Goal: Information Seeking & Learning: Learn about a topic

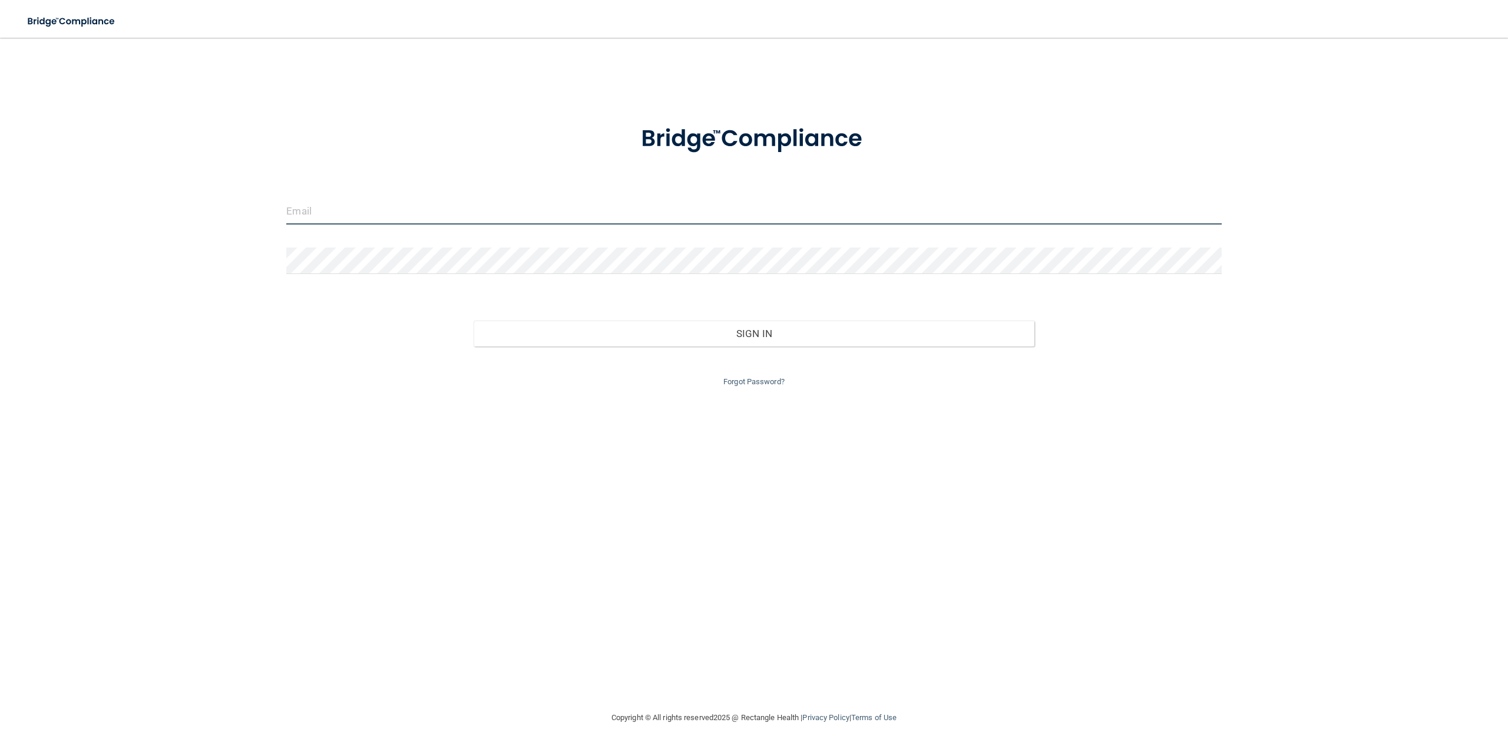
click at [333, 216] on input "email" at bounding box center [753, 211] width 935 height 27
click at [474, 321] on button "Sign In" at bounding box center [754, 334] width 561 height 26
type input "[PERSON_NAME][EMAIL_ADDRESS][DOMAIN_NAME]"
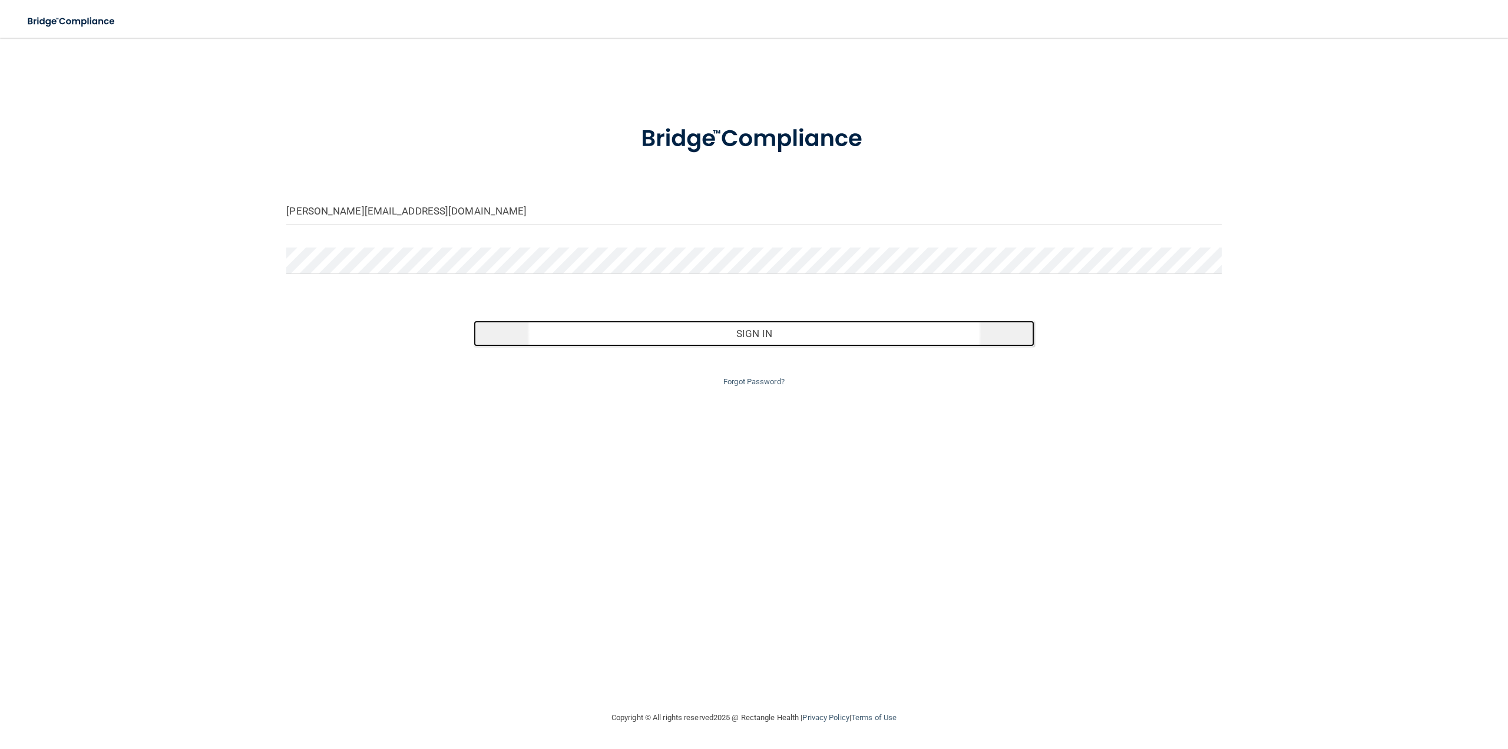
click at [706, 331] on button "Sign In" at bounding box center [754, 334] width 561 height 26
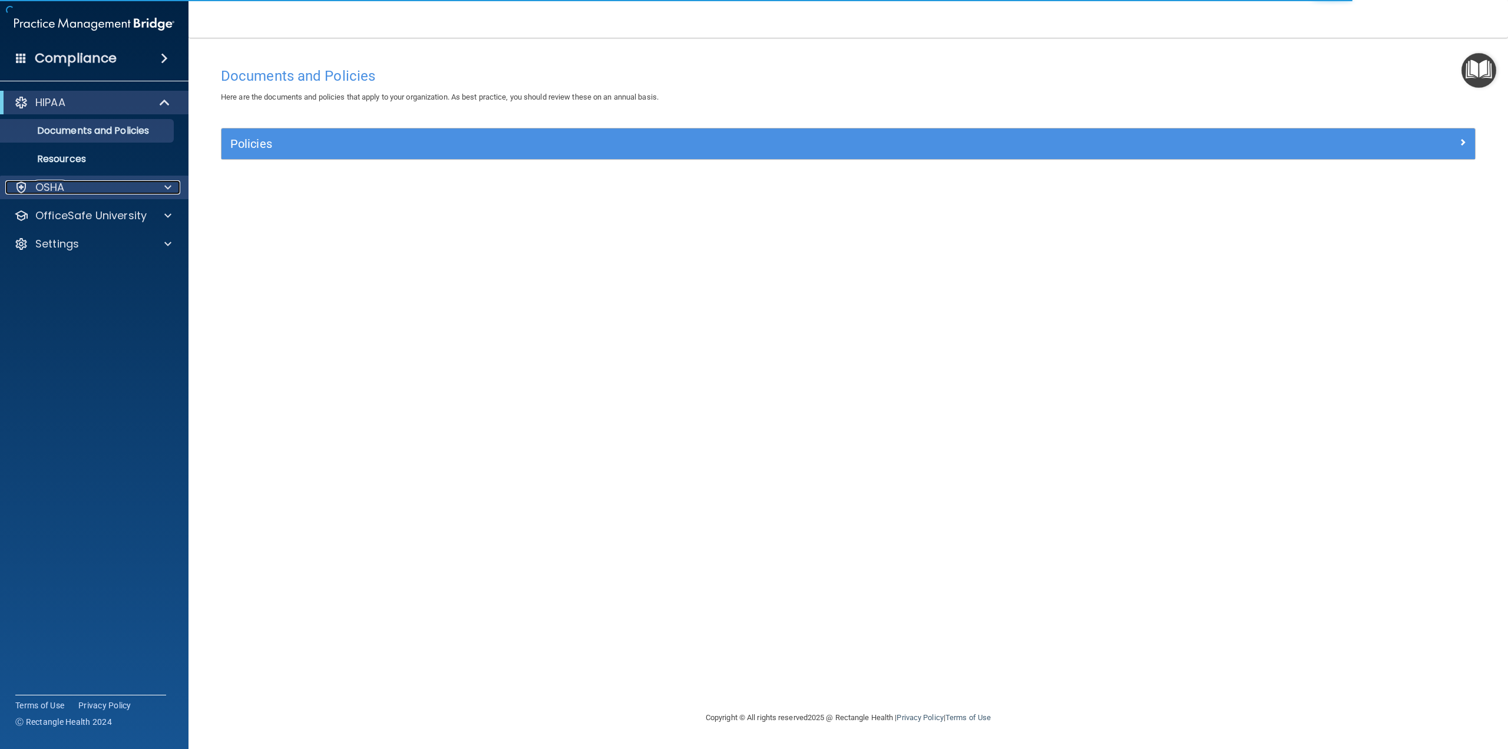
click at [88, 191] on div "OSHA" at bounding box center [78, 187] width 146 height 14
click at [89, 217] on p "Safety Data Sheets" at bounding box center [88, 216] width 161 height 12
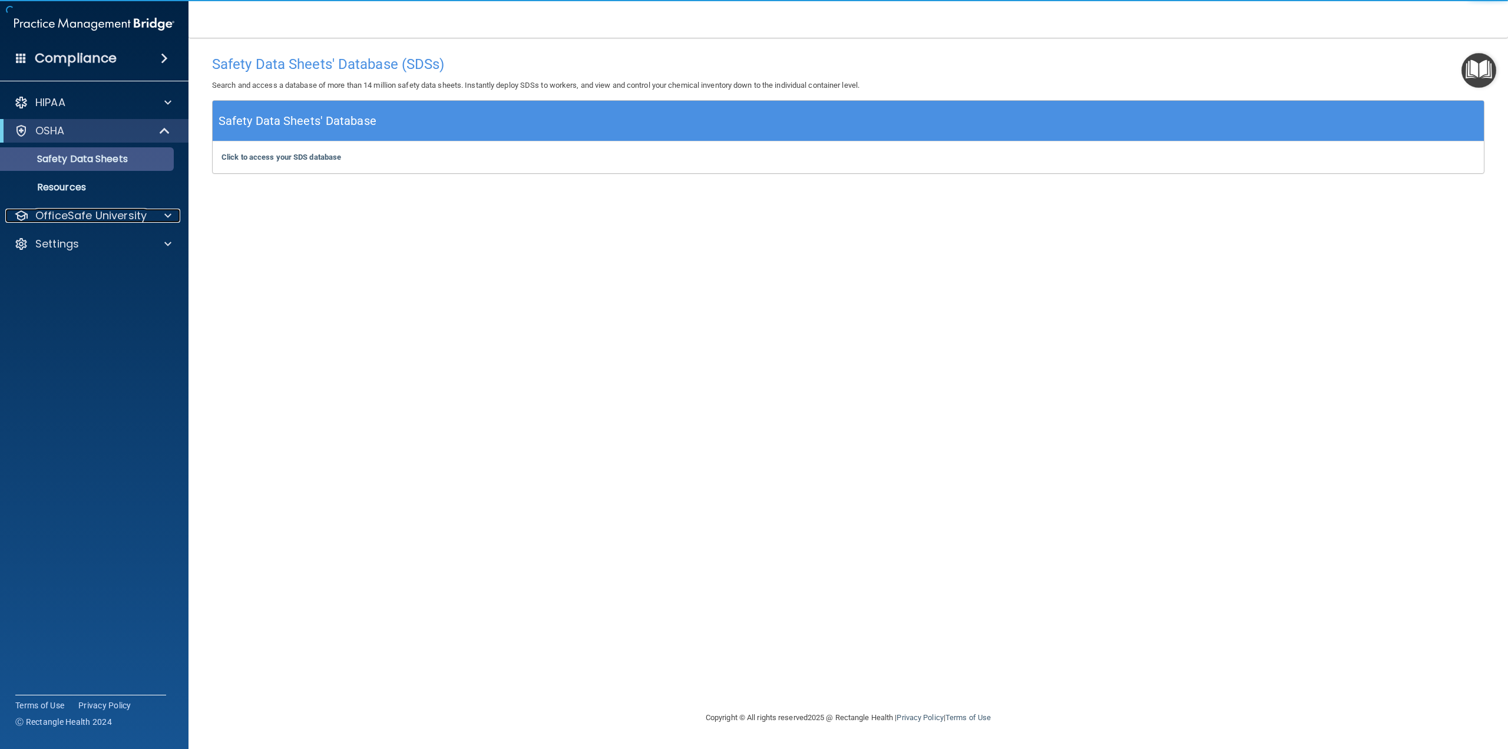
click at [89, 217] on p "OfficeSafe University" at bounding box center [90, 216] width 111 height 14
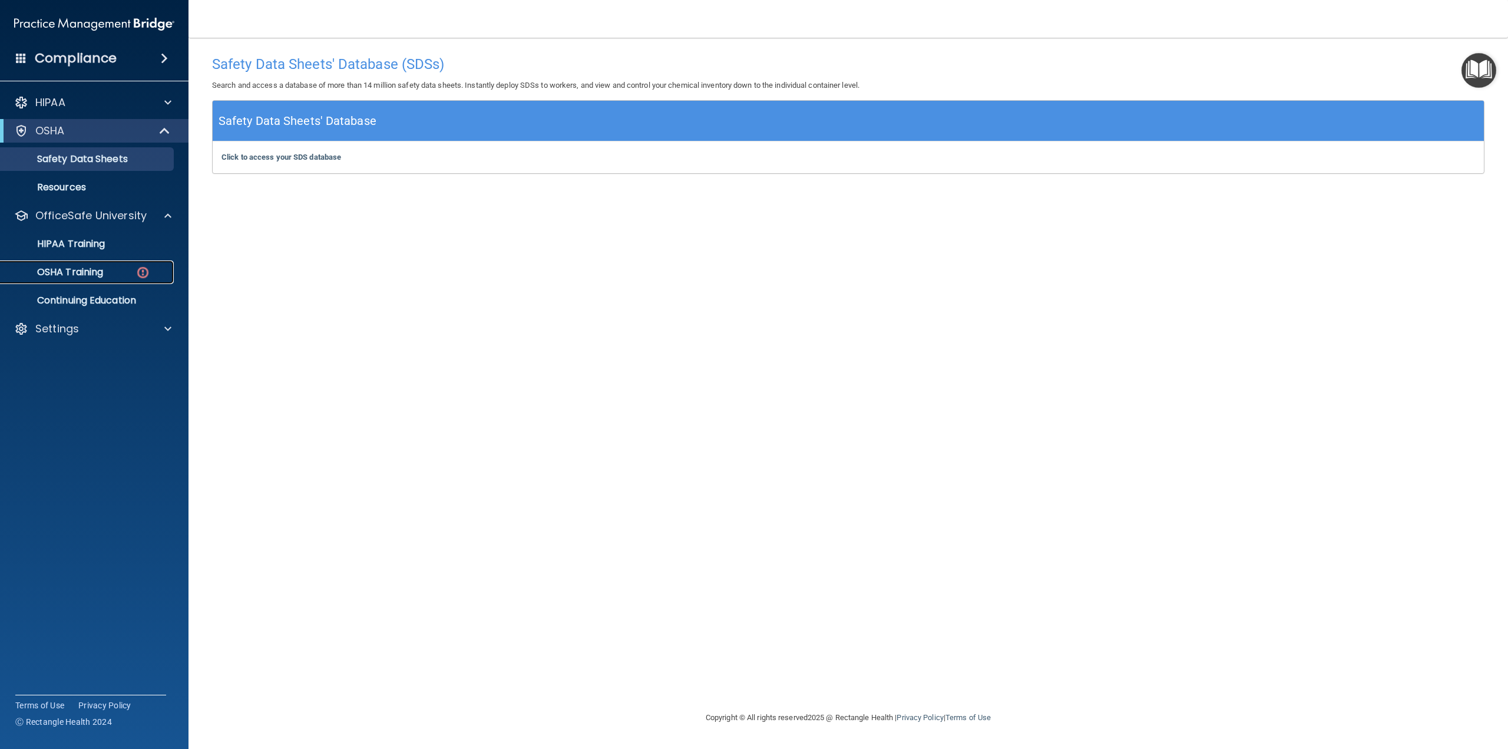
click at [80, 270] on p "OSHA Training" at bounding box center [55, 272] width 95 height 12
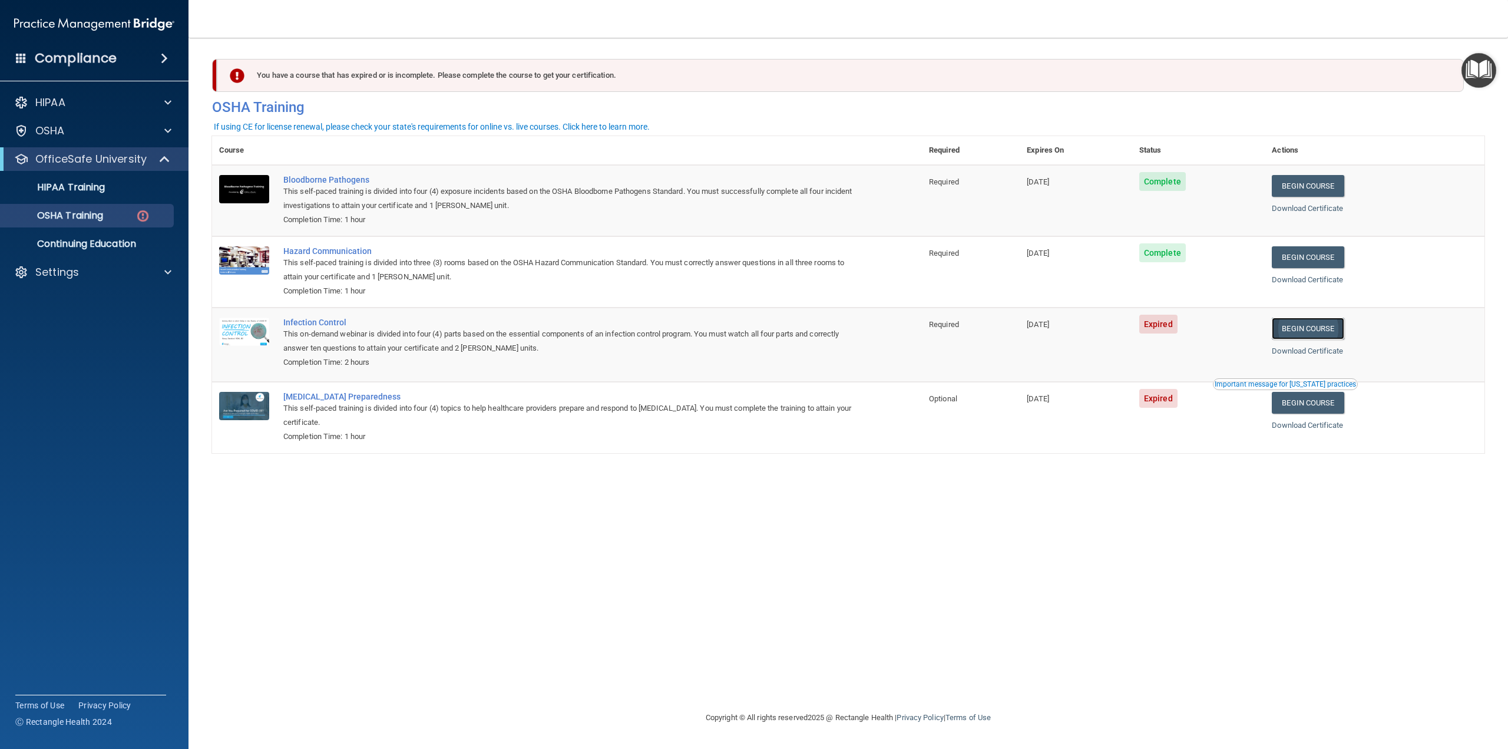
click at [1328, 330] on link "Begin Course" at bounding box center [1308, 329] width 72 height 22
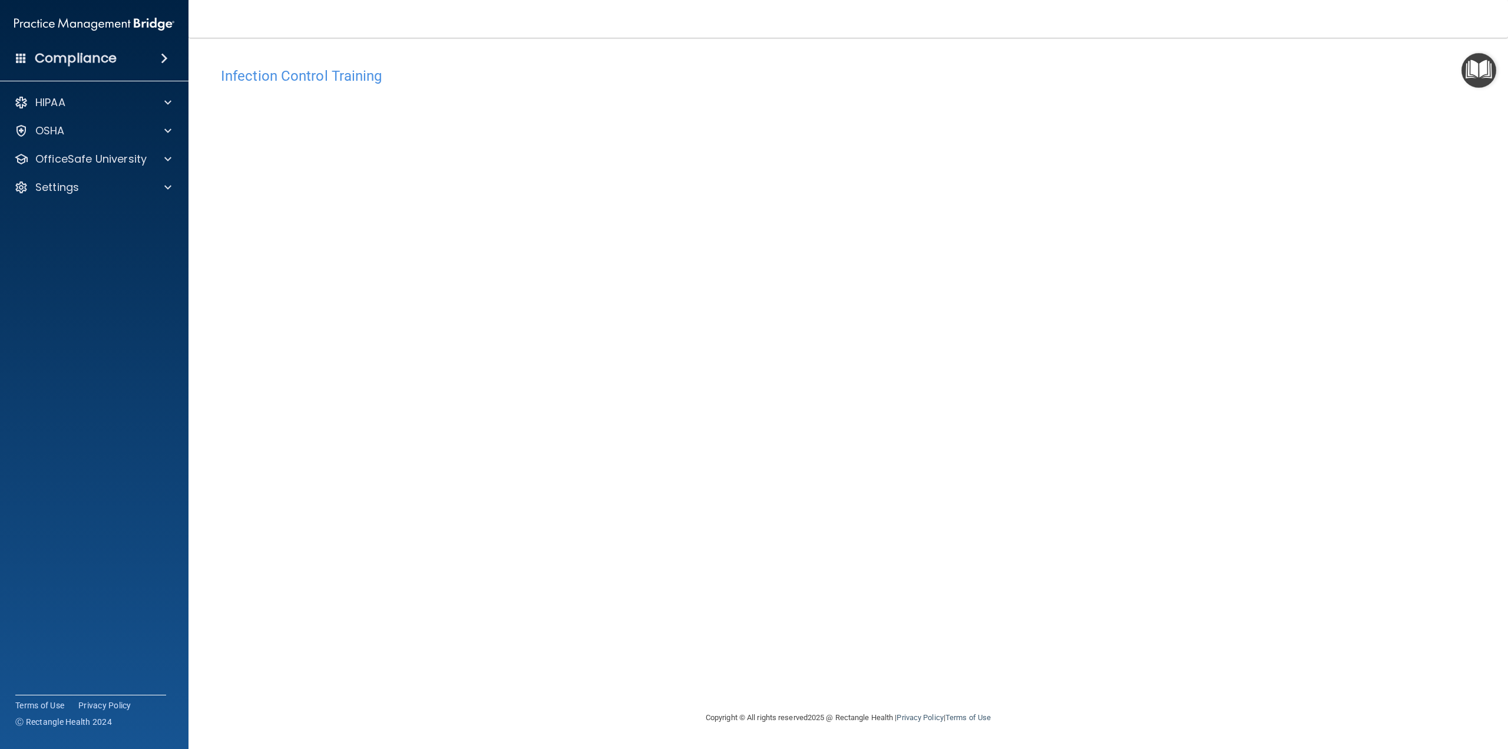
click at [255, 537] on div "Infection Control Training This course doesn’t expire until [DATE]. Are you sur…" at bounding box center [848, 385] width 1273 height 649
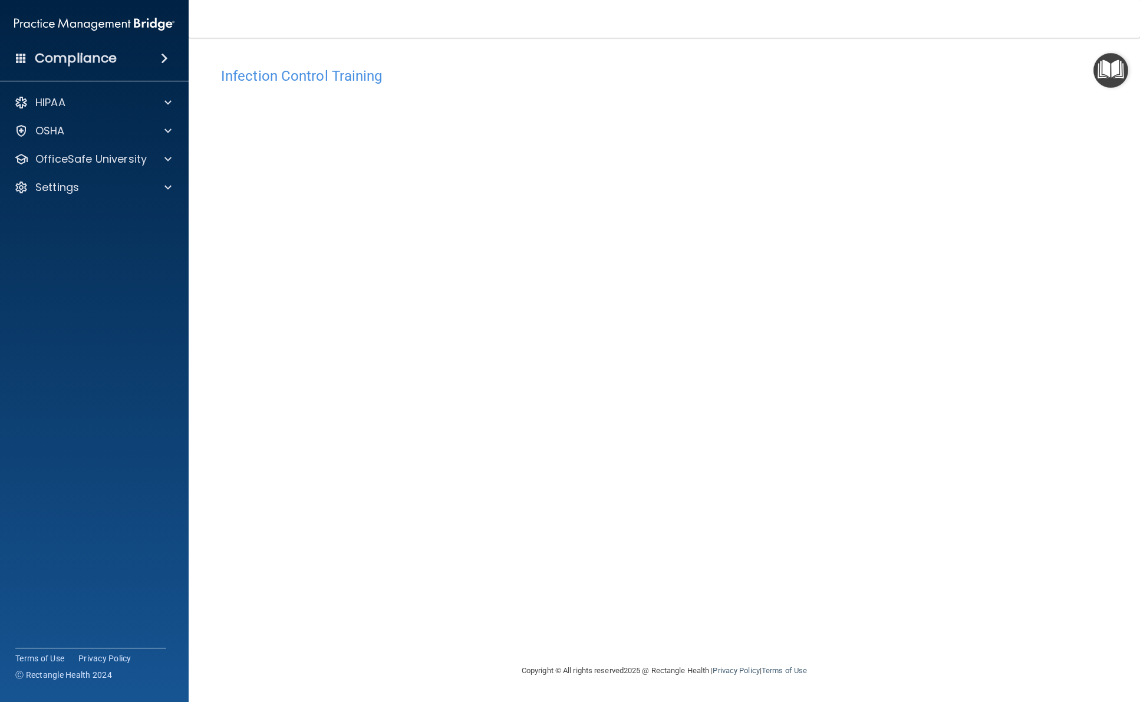
click at [418, 486] on div "Infection Control Training This course doesn’t expire until 05/10/2025. Are you…" at bounding box center [664, 362] width 904 height 602
drag, startPoint x: 530, startPoint y: 477, endPoint x: 543, endPoint y: 463, distance: 18.8
click at [530, 477] on div "Infection Control Training This course doesn’t expire until 05/10/2025. Are you…" at bounding box center [664, 362] width 904 height 602
click at [527, 508] on div "Infection Control Training This course doesn’t expire until 05/10/2025. Are you…" at bounding box center [664, 362] width 904 height 602
click at [52, 130] on p "OSHA" at bounding box center [49, 131] width 29 height 14
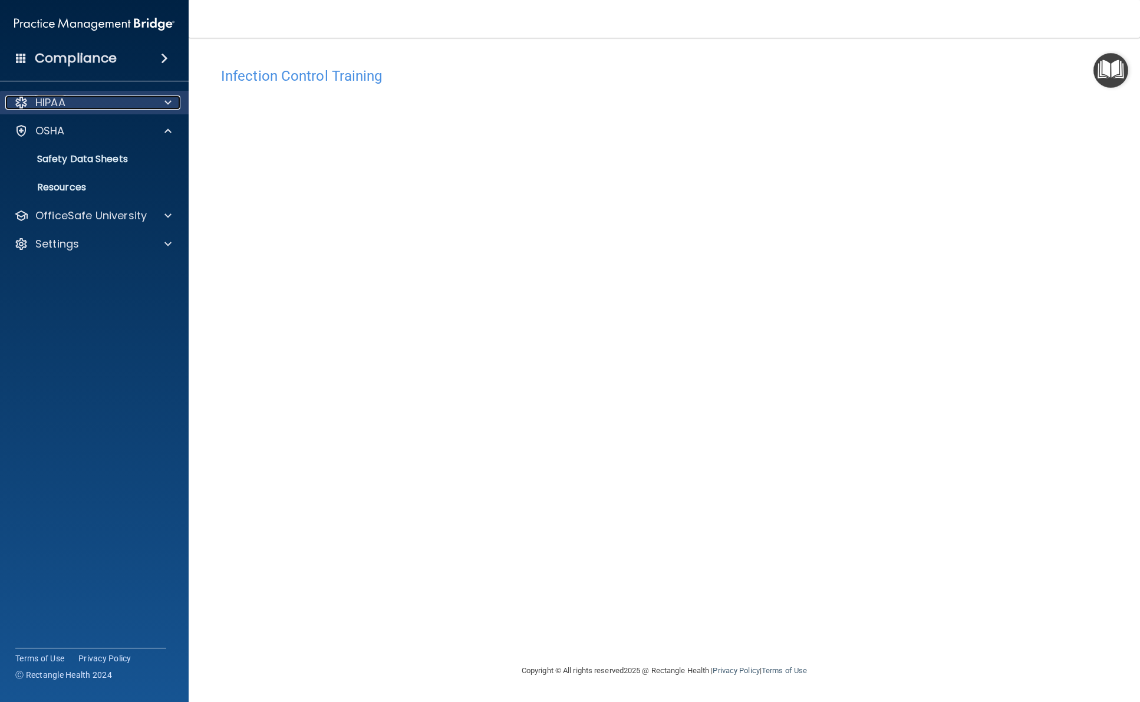
click at [51, 101] on p "HIPAA" at bounding box center [50, 102] width 30 height 14
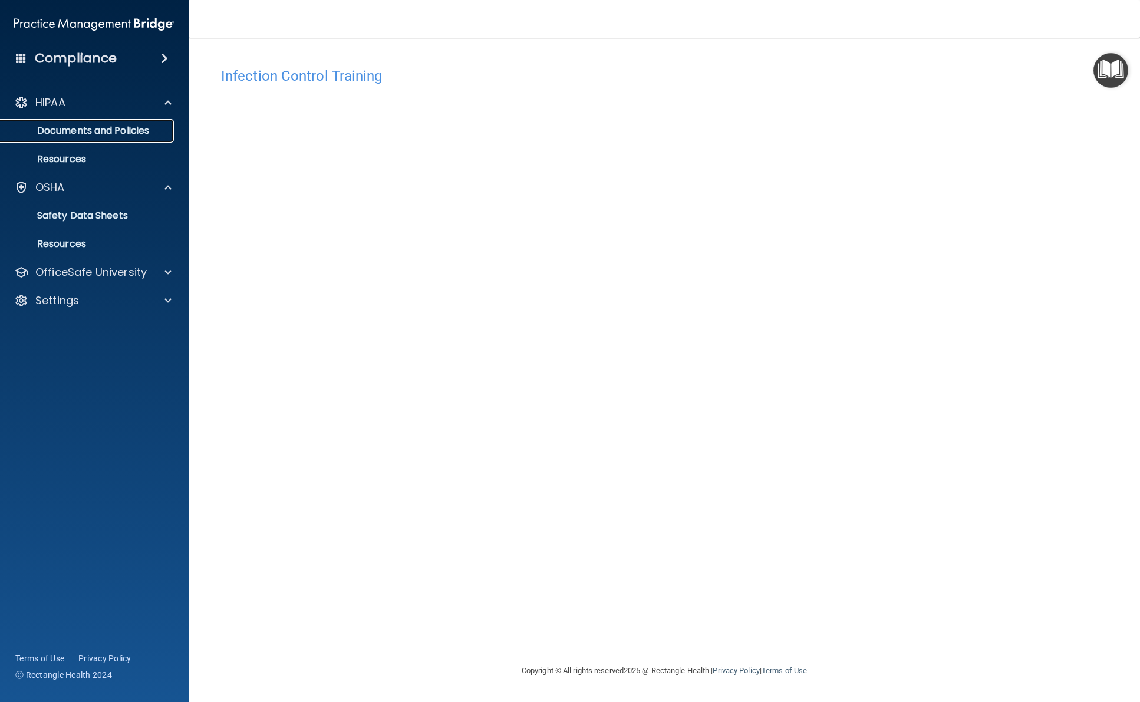
click at [61, 127] on p "Documents and Policies" at bounding box center [88, 131] width 161 height 12
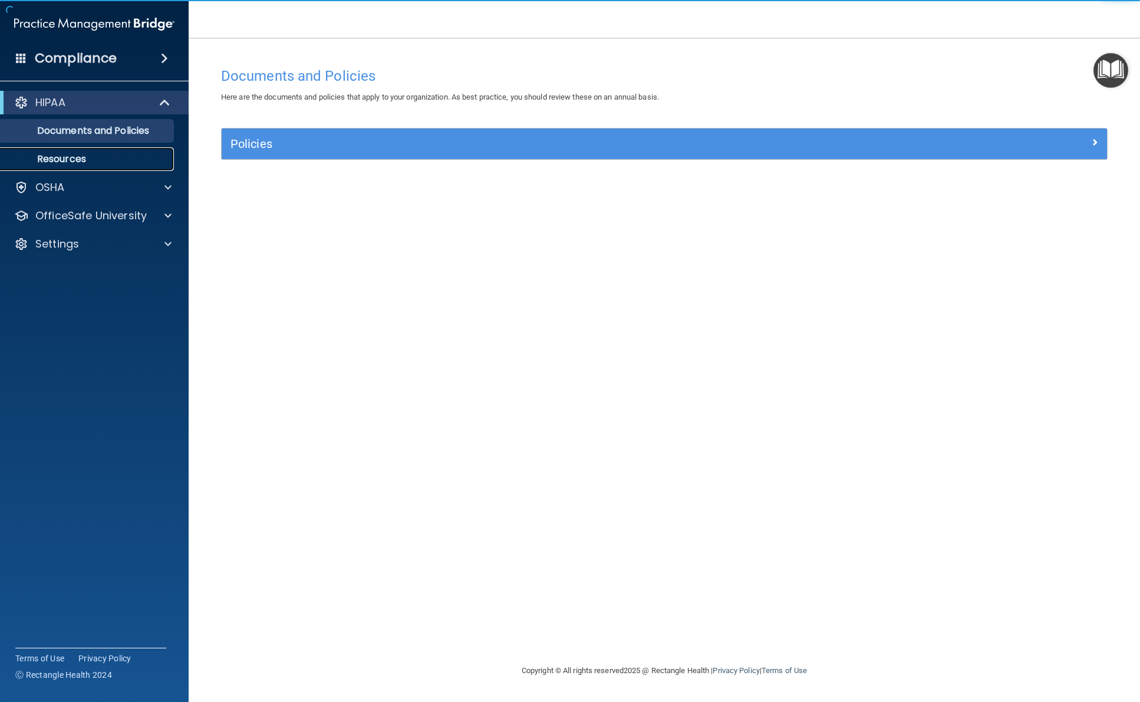
click at [64, 157] on p "Resources" at bounding box center [88, 159] width 161 height 12
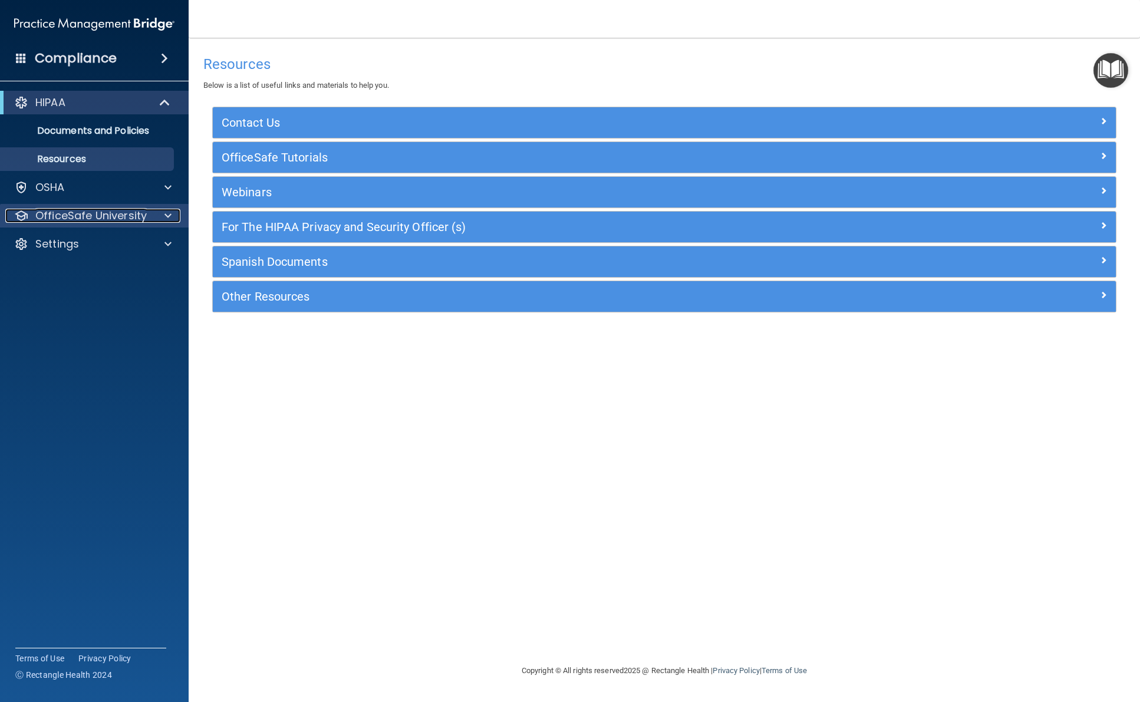
click at [104, 217] on p "OfficeSafe University" at bounding box center [90, 216] width 111 height 14
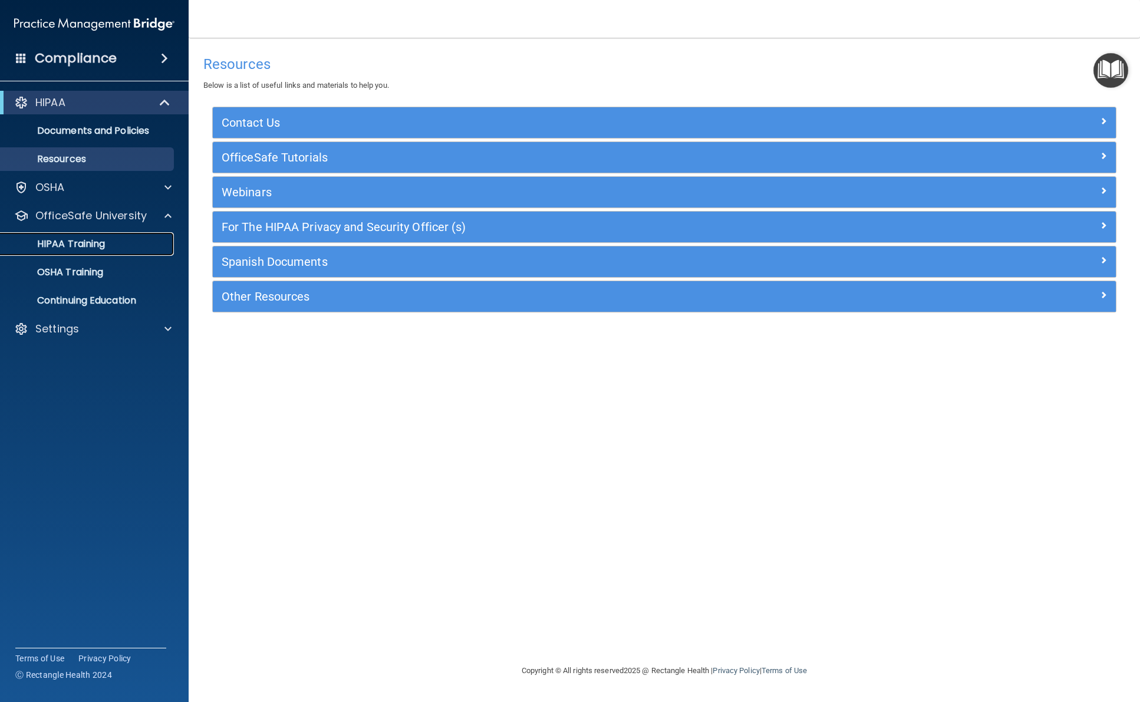
click at [74, 243] on p "HIPAA Training" at bounding box center [56, 244] width 97 height 12
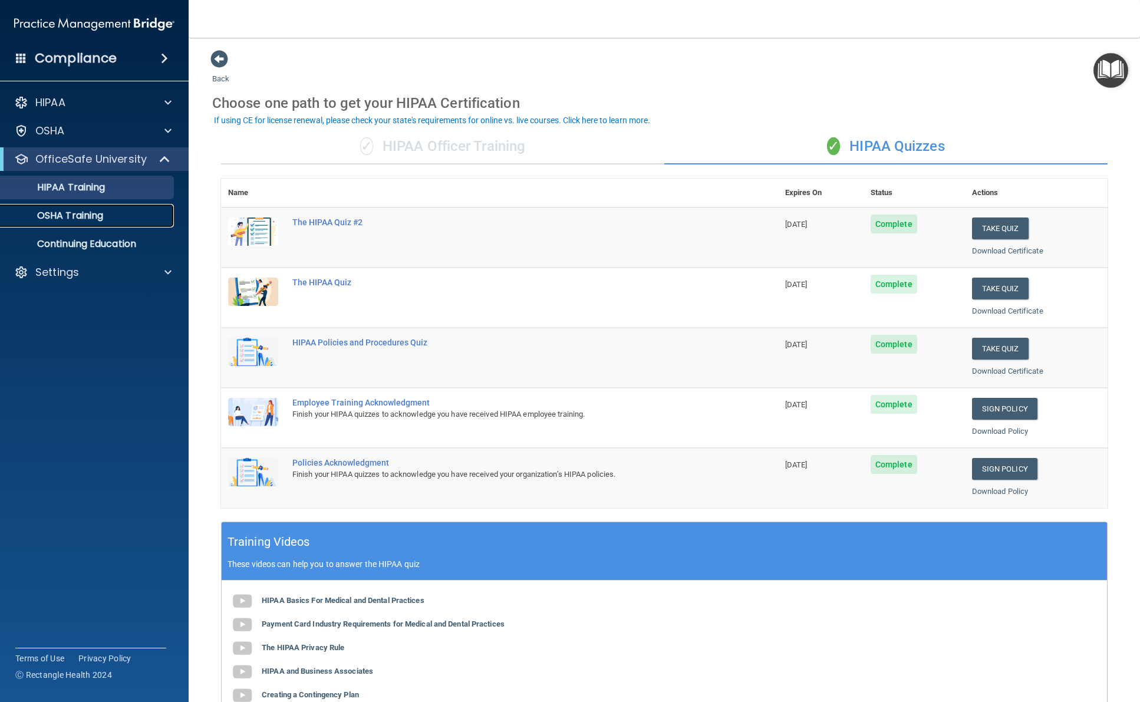
click at [90, 215] on p "OSHA Training" at bounding box center [55, 216] width 95 height 12
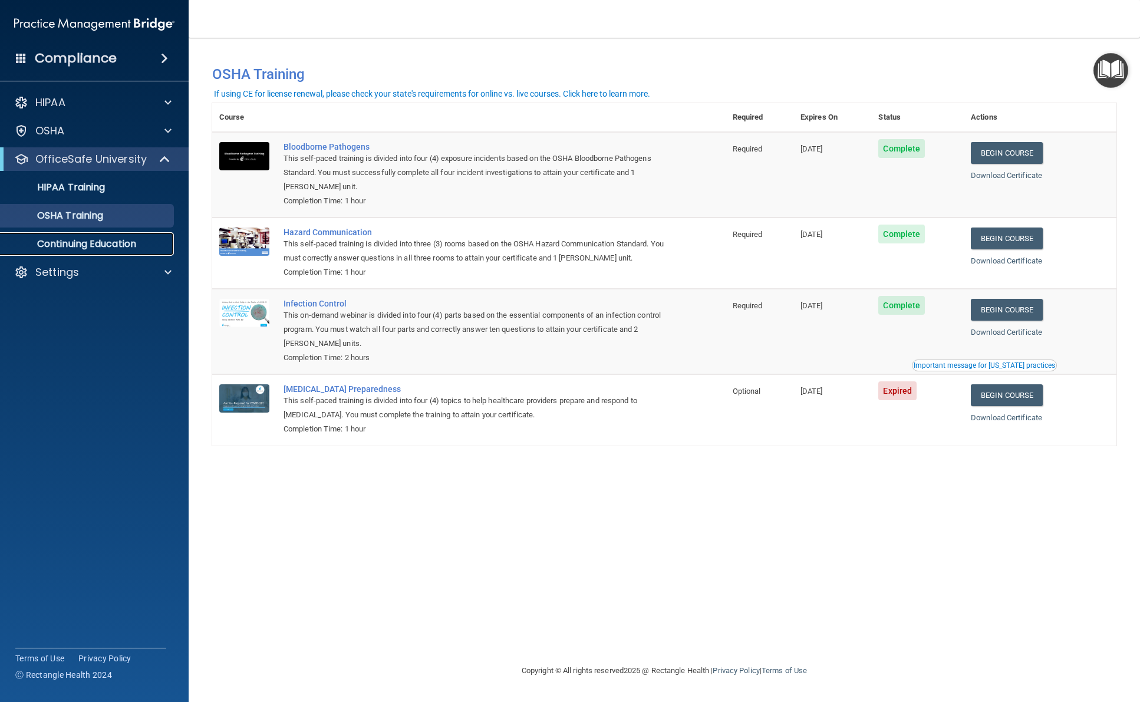
click at [82, 245] on p "Continuing Education" at bounding box center [88, 244] width 161 height 12
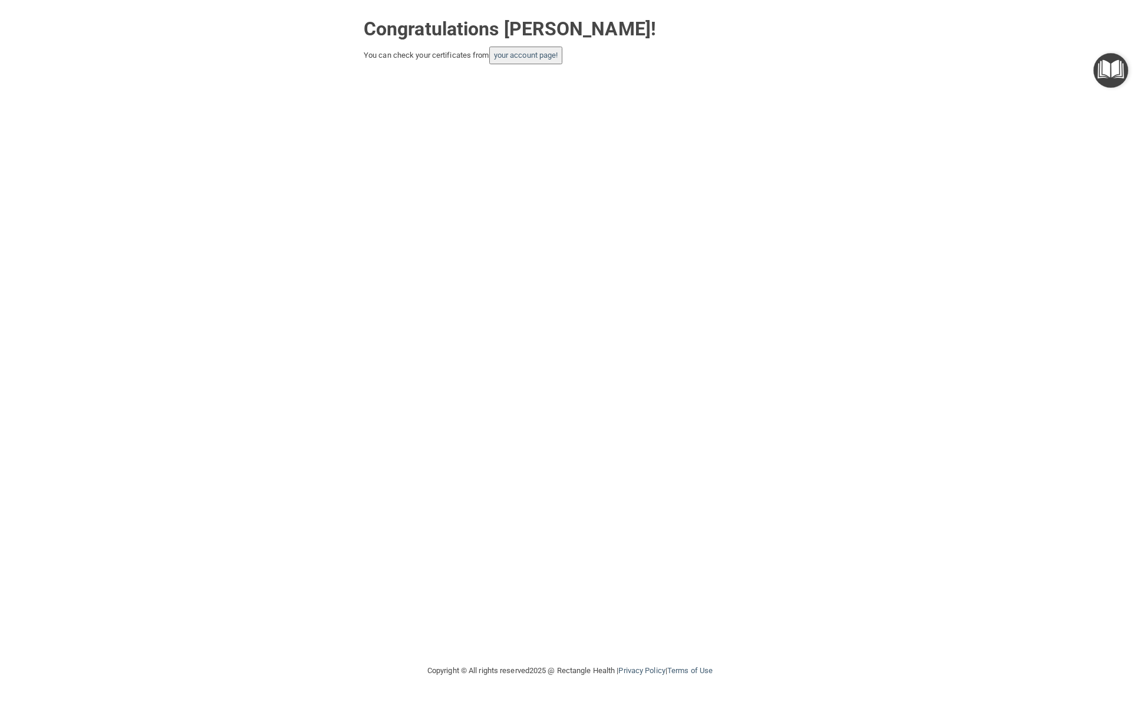
click at [544, 60] on button "your account page!" at bounding box center [526, 56] width 74 height 18
click at [531, 54] on link "your account page!" at bounding box center [526, 55] width 64 height 9
